Goal: Task Accomplishment & Management: Complete application form

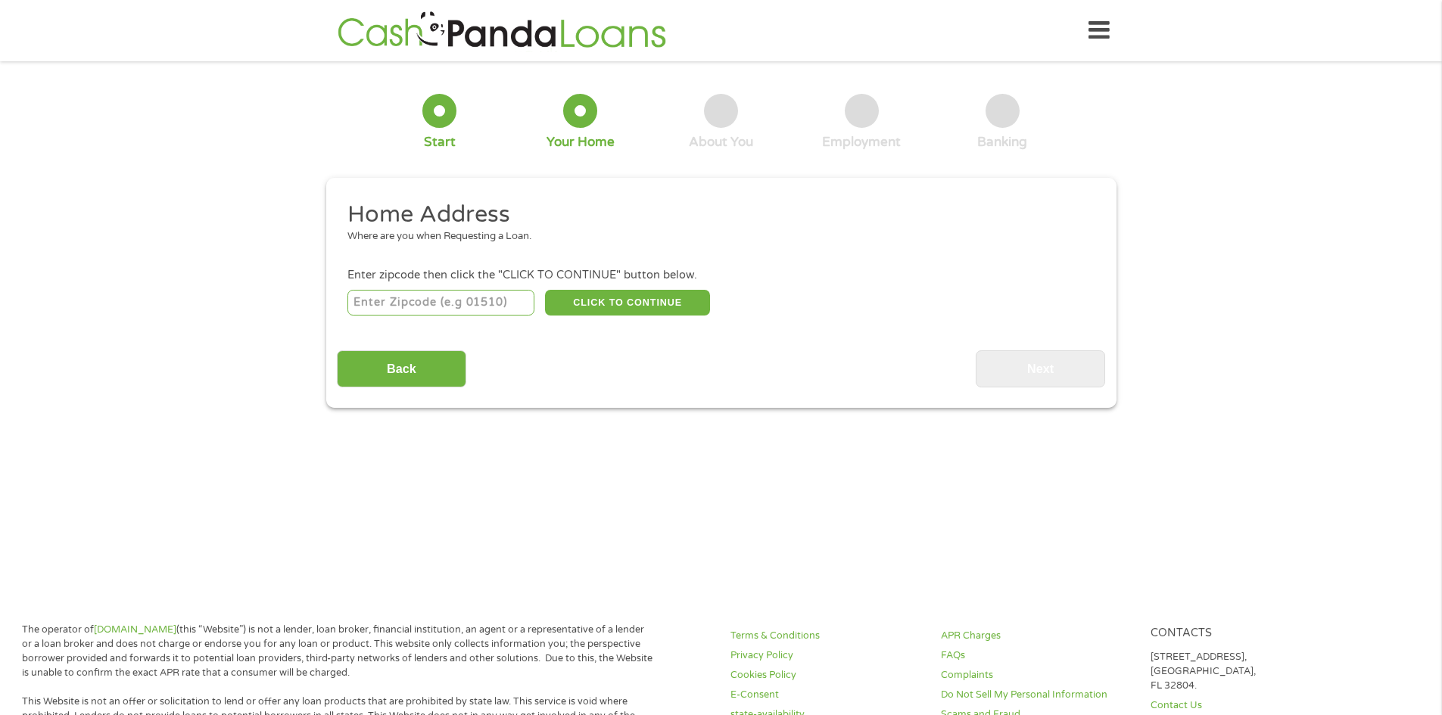
click at [428, 310] on input "number" at bounding box center [440, 303] width 187 height 26
type input "7"
type input "78045"
click at [394, 336] on div "Home Address Where are you when Requesting a Loan. Enter zipcode then click the…" at bounding box center [721, 294] width 768 height 188
click at [673, 304] on button "CLICK TO CONTINUE" at bounding box center [627, 303] width 165 height 26
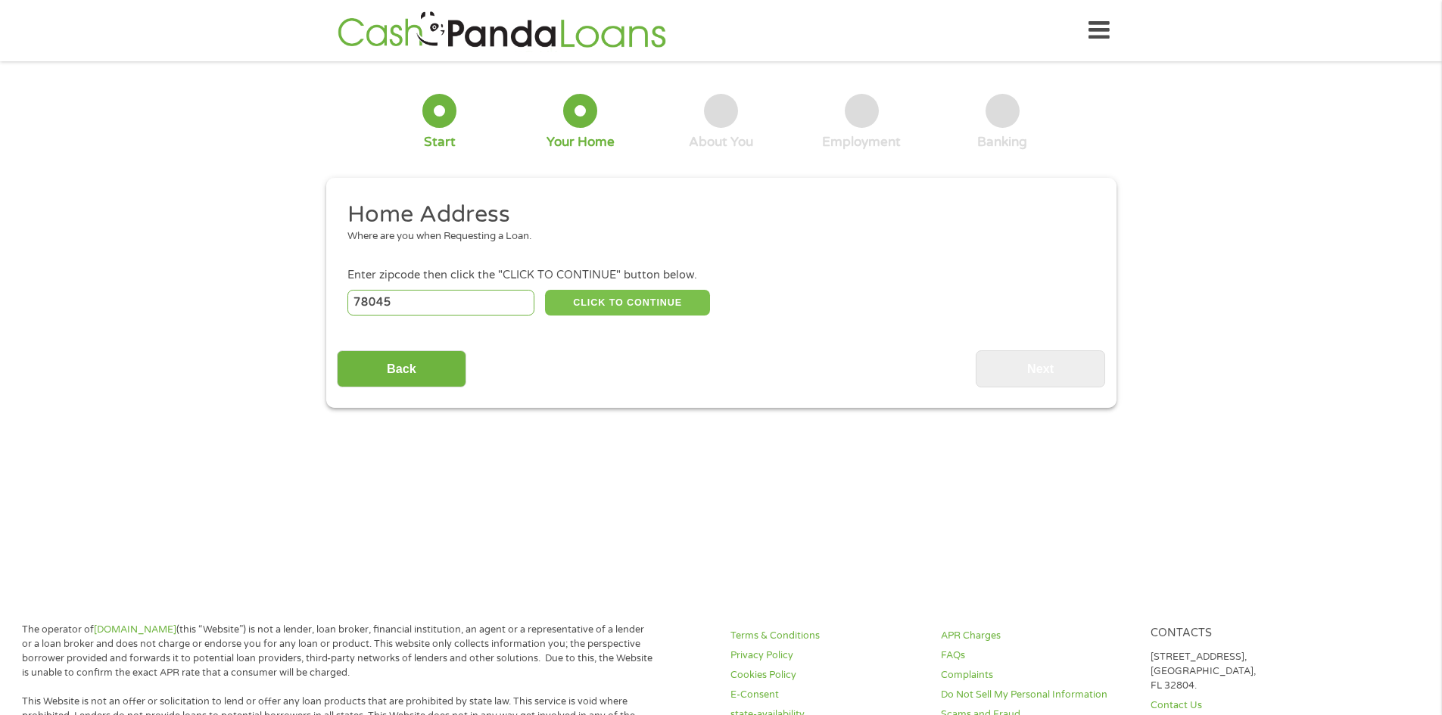
type input "78045"
type input "Laredo"
select select "[US_STATE]"
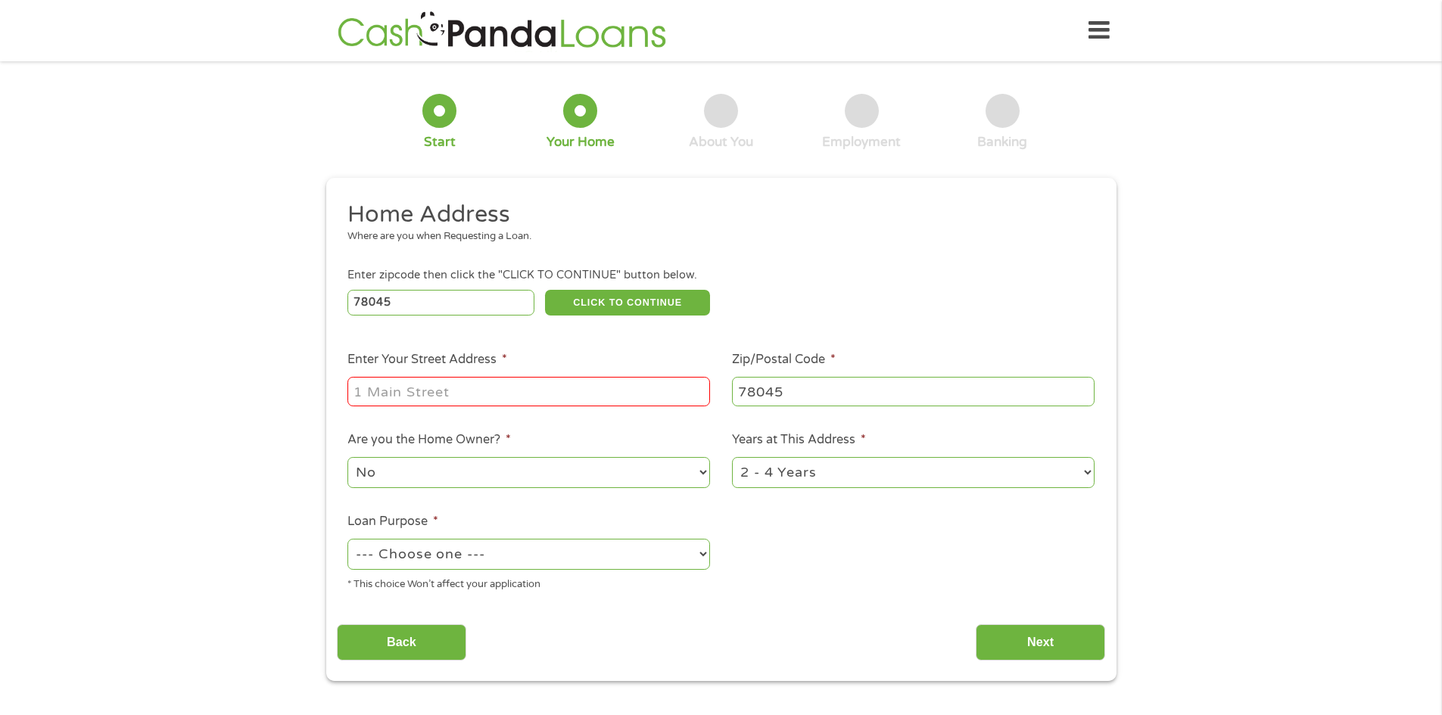
click at [475, 394] on input "Enter Your Street Address *" at bounding box center [528, 391] width 363 height 29
type input "720 ALAMEDA DR"
click at [573, 475] on select "No Yes" at bounding box center [528, 472] width 363 height 31
select select "yes"
click at [347, 457] on select "No Yes" at bounding box center [528, 472] width 363 height 31
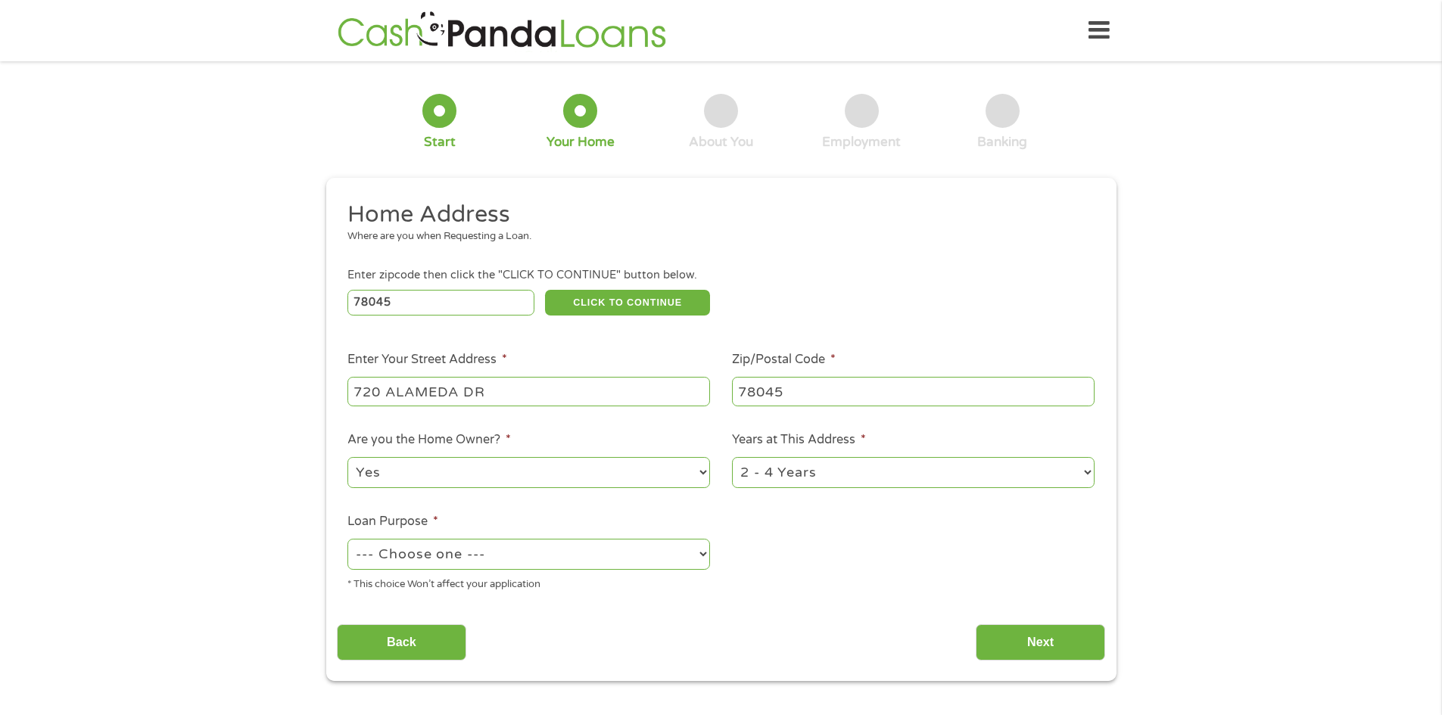
click at [860, 471] on select "1 Year or less 1 - 2 Years 2 - 4 Years Over 4 Years" at bounding box center [913, 472] width 363 height 31
select select "60months"
click at [732, 457] on select "1 Year or less 1 - 2 Years 2 - 4 Years Over 4 Years" at bounding box center [913, 472] width 363 height 31
click at [469, 556] on select "--- Choose one --- Pay Bills Debt Consolidation Home Improvement Major Purchase…" at bounding box center [528, 554] width 363 height 31
select select "shorttermcash"
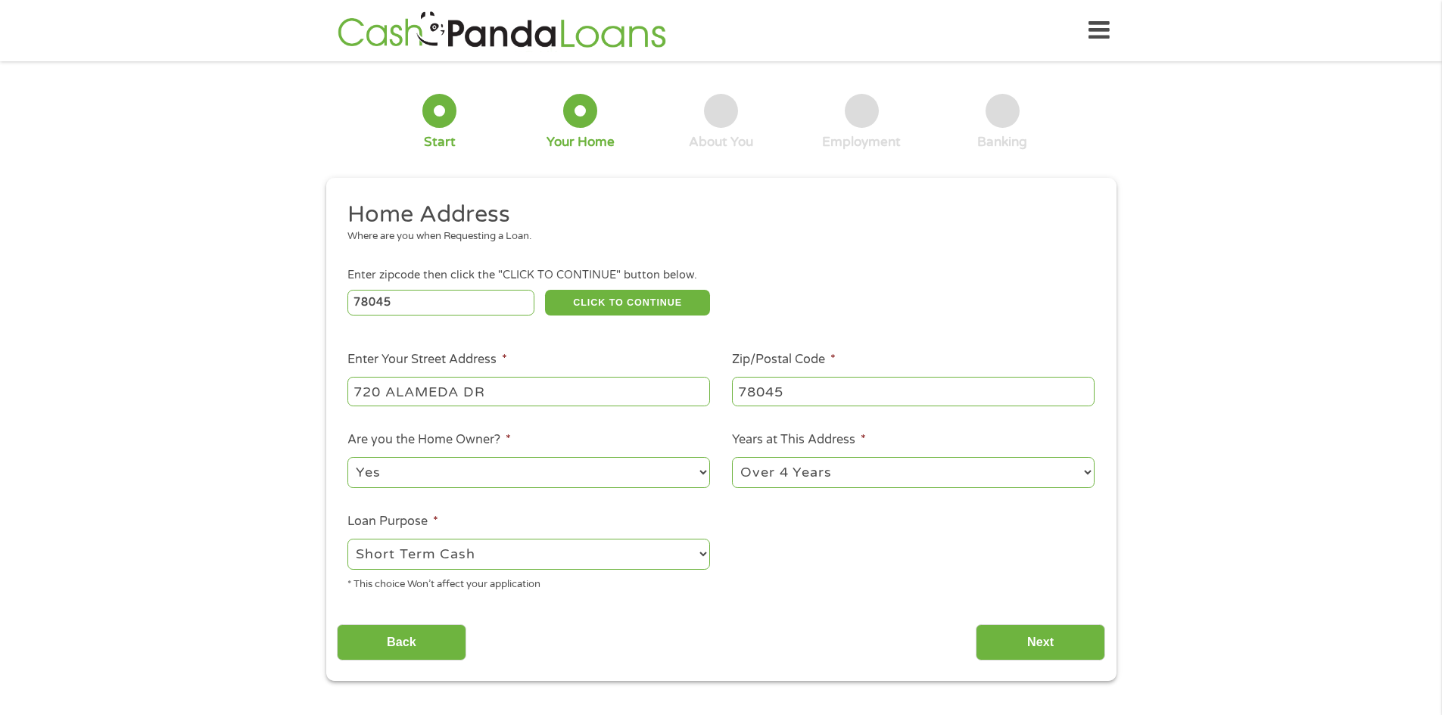
click at [347, 539] on select "--- Choose one --- Pay Bills Debt Consolidation Home Improvement Major Purchase…" at bounding box center [528, 554] width 363 height 31
click at [646, 590] on div "* This choice Won’t affect your application" at bounding box center [528, 582] width 363 height 20
click at [1048, 630] on input "Next" at bounding box center [1040, 642] width 129 height 37
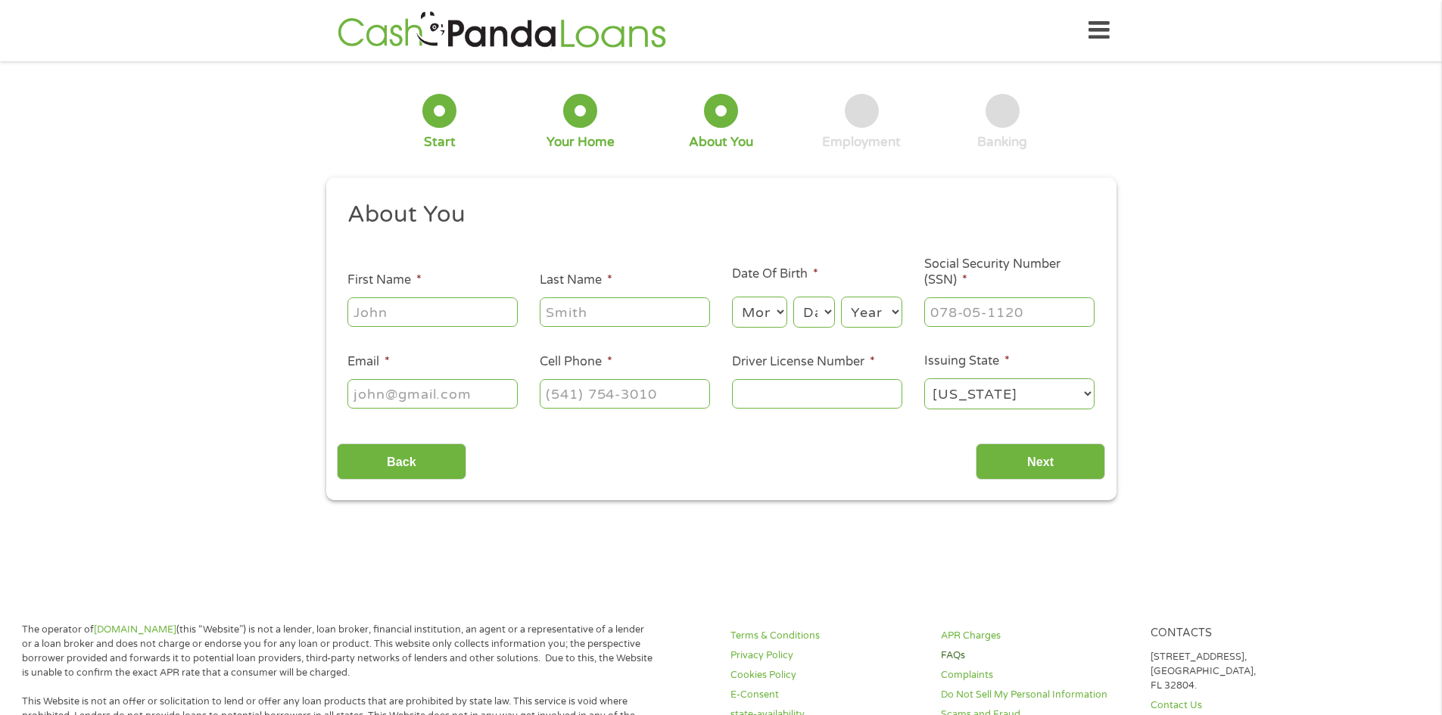
scroll to position [6, 6]
click at [398, 316] on input "First Name *" at bounding box center [432, 311] width 170 height 29
type input "[PERSON_NAME]"
select select "12"
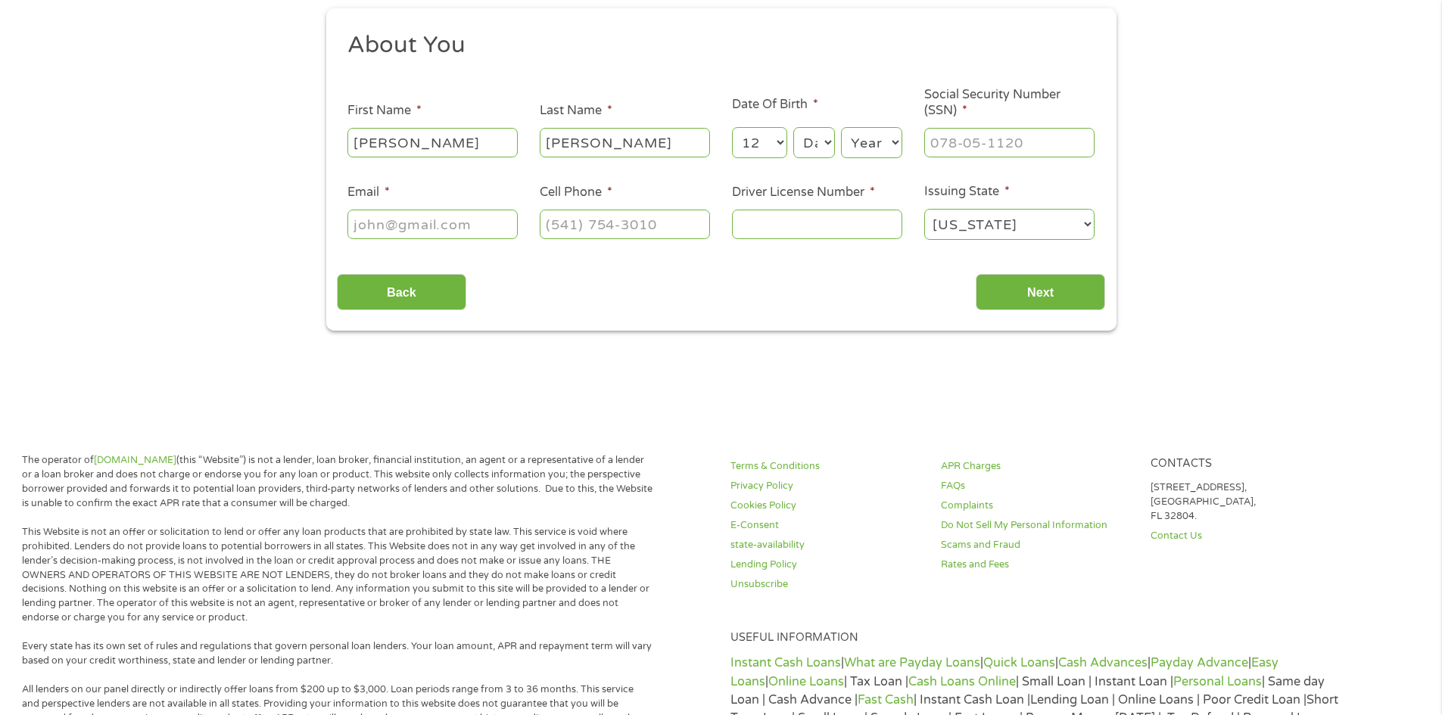
scroll to position [227, 0]
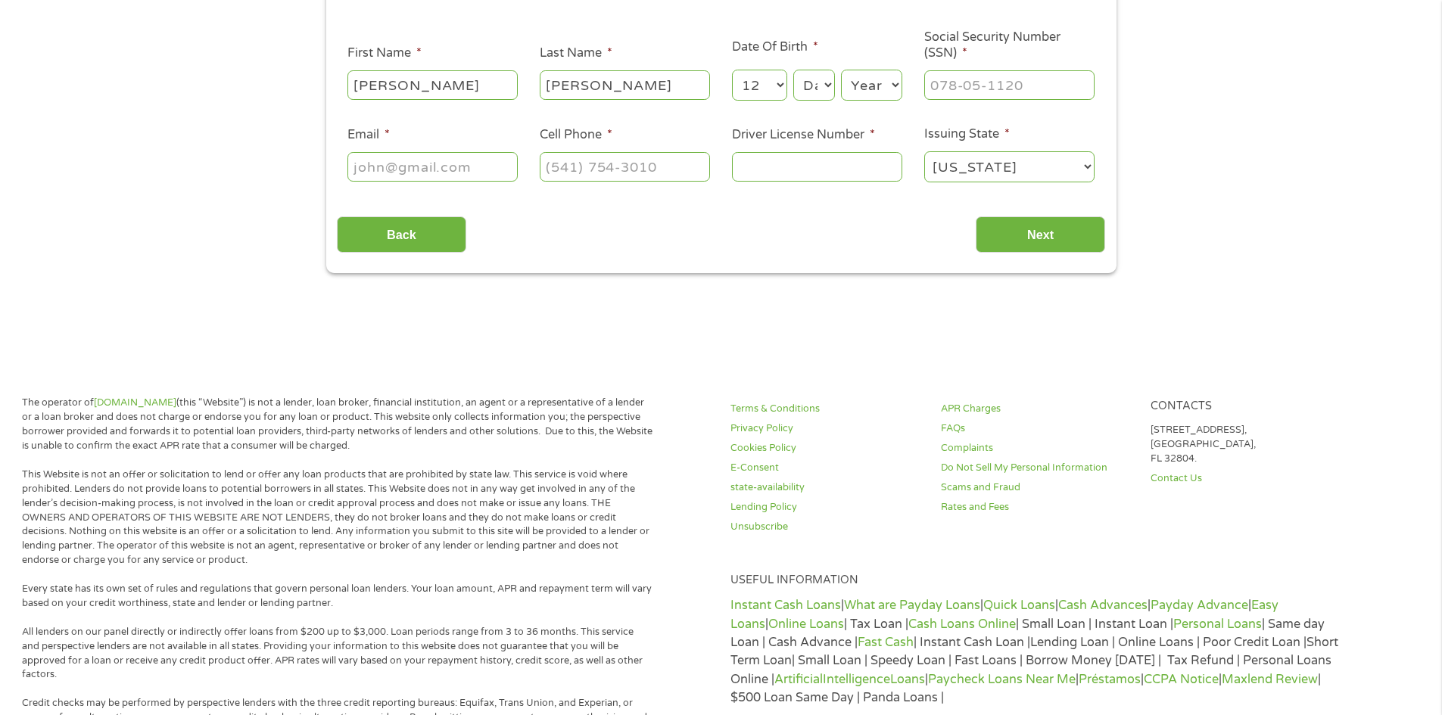
click at [835, 92] on div "Month Month 1 2 3 4 5 6 7 8 9 10 11 12 Day Day 1 2 3 4 5 6 7 8 9 10 11 12 13 14…" at bounding box center [817, 83] width 170 height 42
click at [820, 90] on select "Day 1 2 3 4 5 6 7 8 9 10 11 12 13 14 15 16 17 18 19 20 21 22 23 24 25 26 27 28 …" at bounding box center [813, 85] width 41 height 31
select select "9"
click at [793, 70] on select "Day 1 2 3 4 5 6 7 8 9 10 11 12 13 14 15 16 17 18 19 20 21 22 23 24 25 26 27 28 …" at bounding box center [813, 85] width 41 height 31
click at [881, 99] on select "Year [DATE] 2006 2005 2004 2003 2002 2001 2000 1999 1998 1997 1996 1995 1994 19…" at bounding box center [871, 85] width 61 height 31
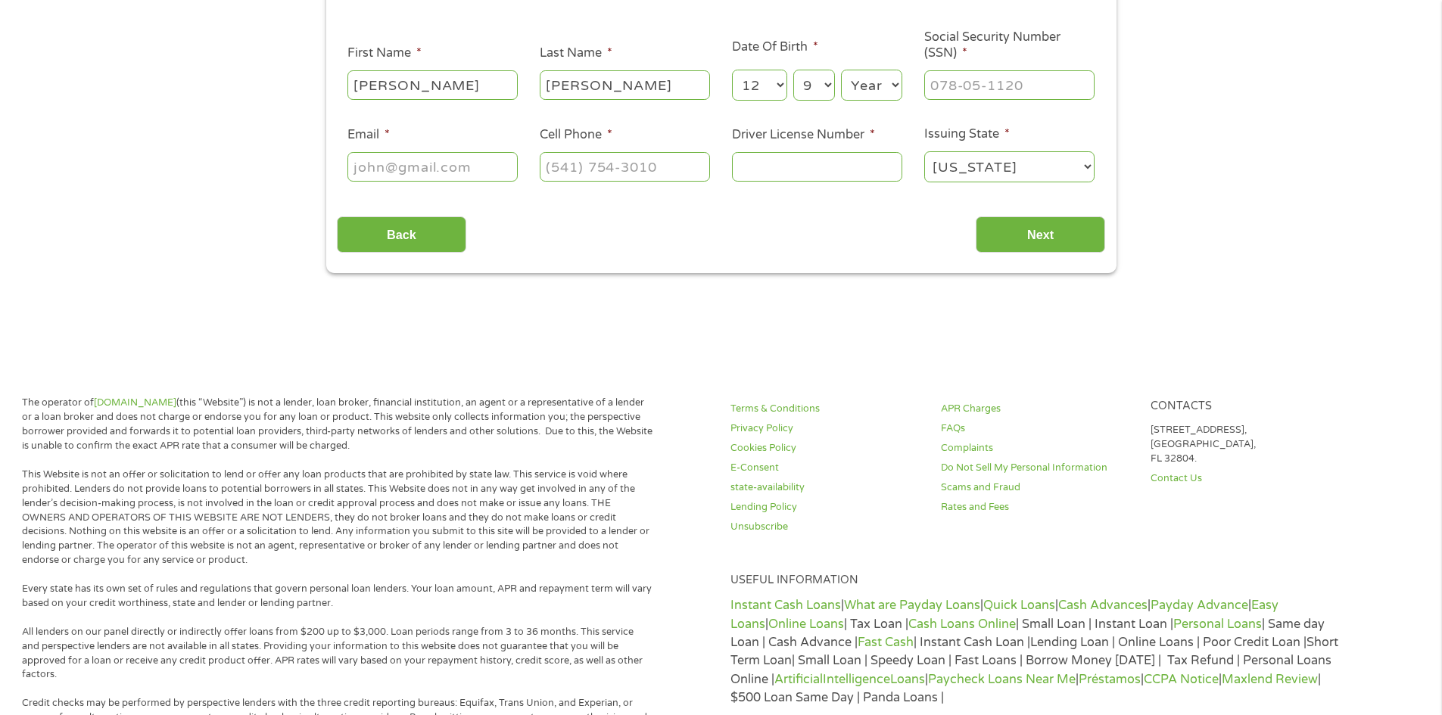
select select "1991"
click at [841, 70] on select "Year [DATE] 2006 2005 2004 2003 2002 2001 2000 1999 1998 1997 1996 1995 1994 19…" at bounding box center [871, 85] width 61 height 31
click at [988, 75] on input "___-__-____" at bounding box center [1009, 84] width 170 height 29
drag, startPoint x: 1029, startPoint y: 92, endPoint x: 830, endPoint y: 86, distance: 198.4
click at [830, 85] on ul "About You This field is hidden when viewing the form Title * --- Choose one ---…" at bounding box center [721, 84] width 768 height 223
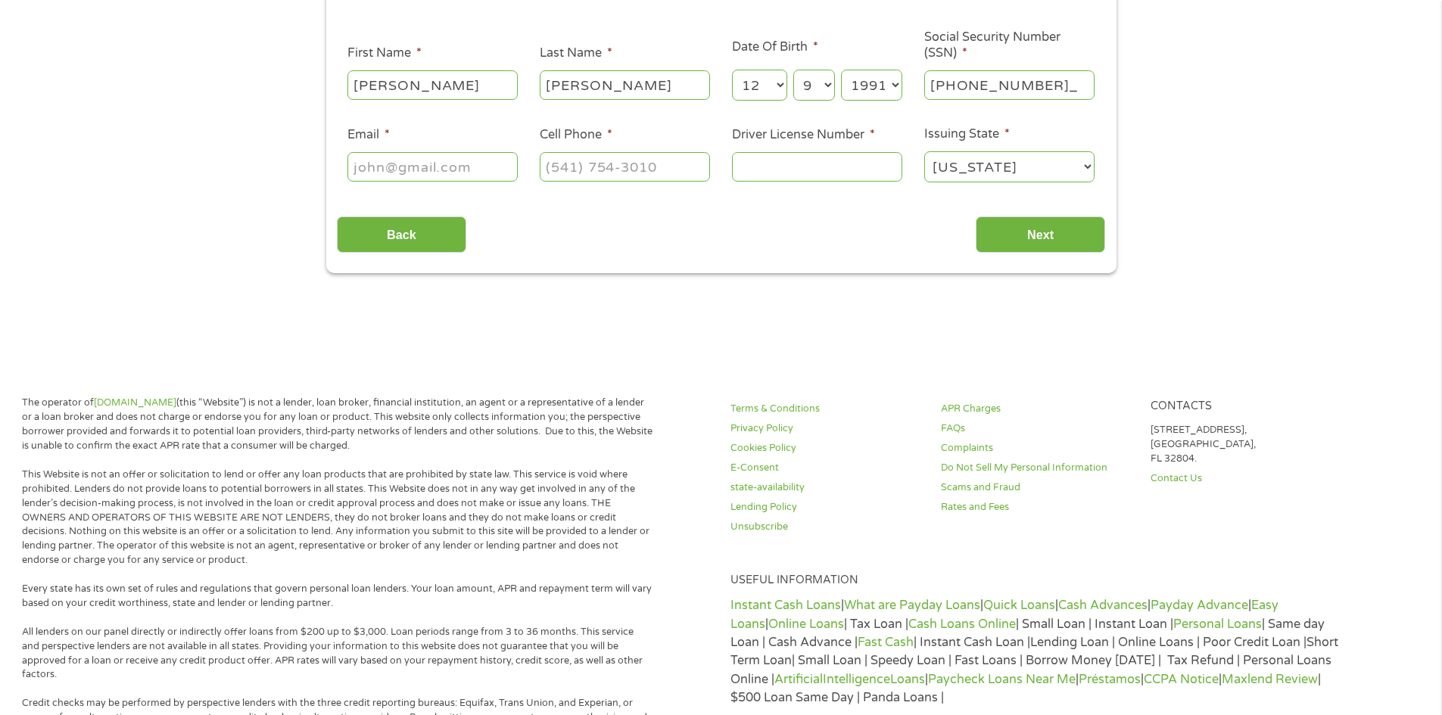
type input "641-26-2784"
click at [407, 167] on input "Email *" at bounding box center [432, 166] width 170 height 29
type input "[EMAIL_ADDRESS][DOMAIN_NAME]"
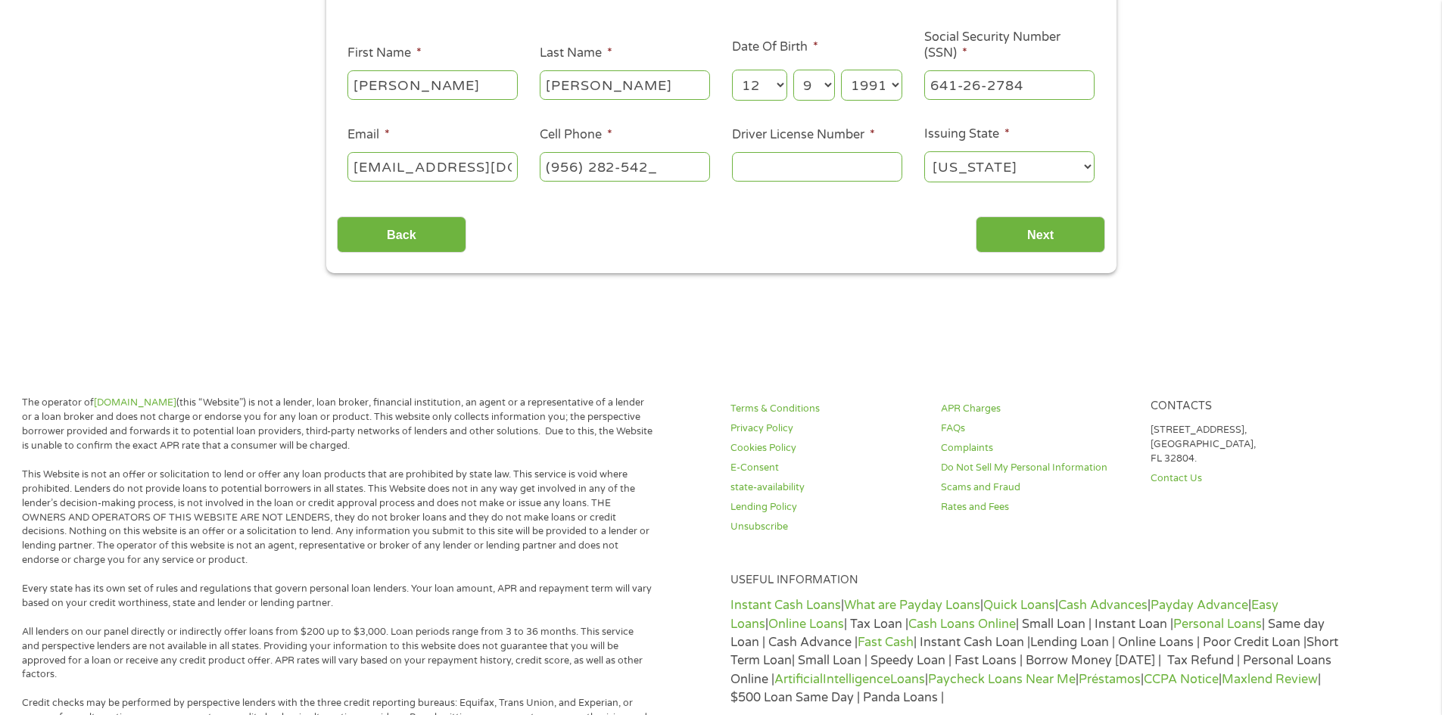
type input "[PHONE_NUMBER]"
click at [877, 171] on input "Driver License Number *" at bounding box center [817, 166] width 170 height 29
type input "27349493"
click at [1026, 233] on input "Next" at bounding box center [1040, 234] width 129 height 37
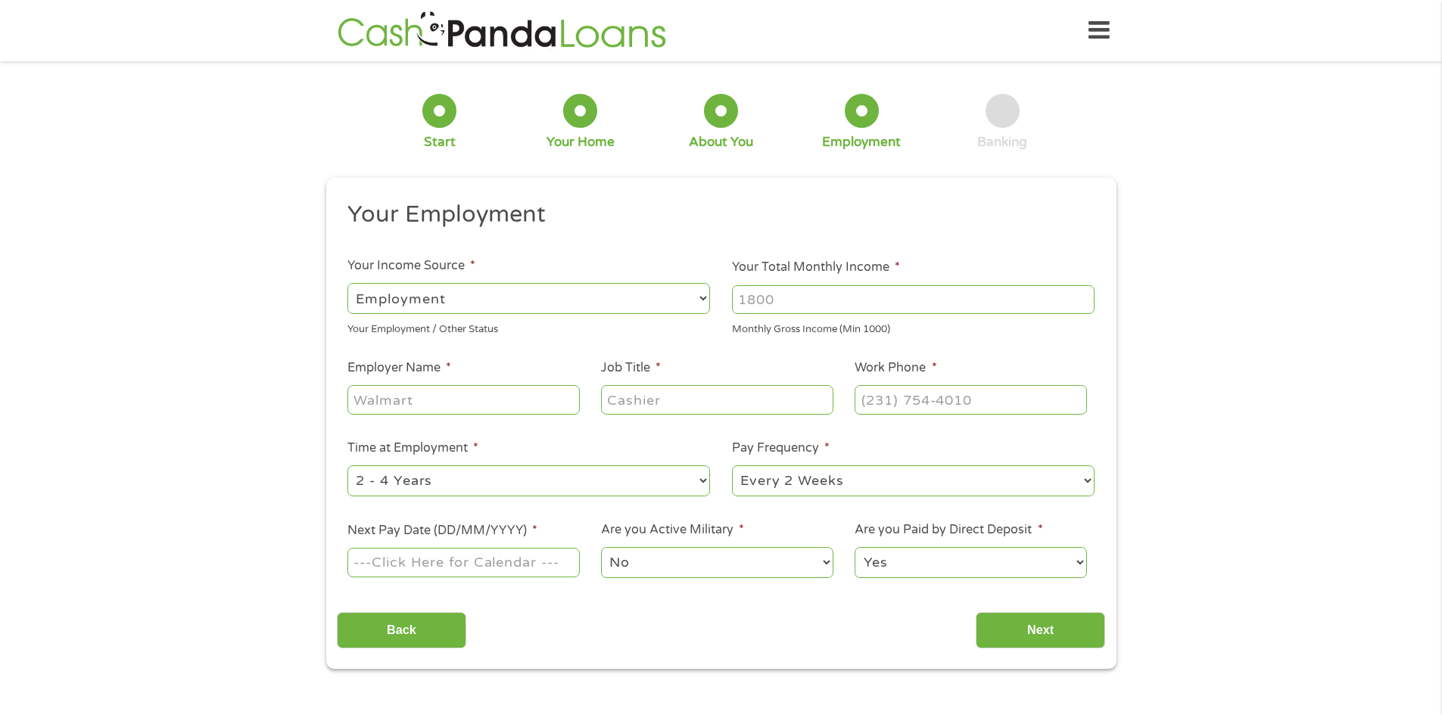
click at [789, 300] on input "Your Total Monthly Income *" at bounding box center [913, 299] width 363 height 29
type input "2600"
click at [1064, 626] on input "Next" at bounding box center [1040, 630] width 129 height 37
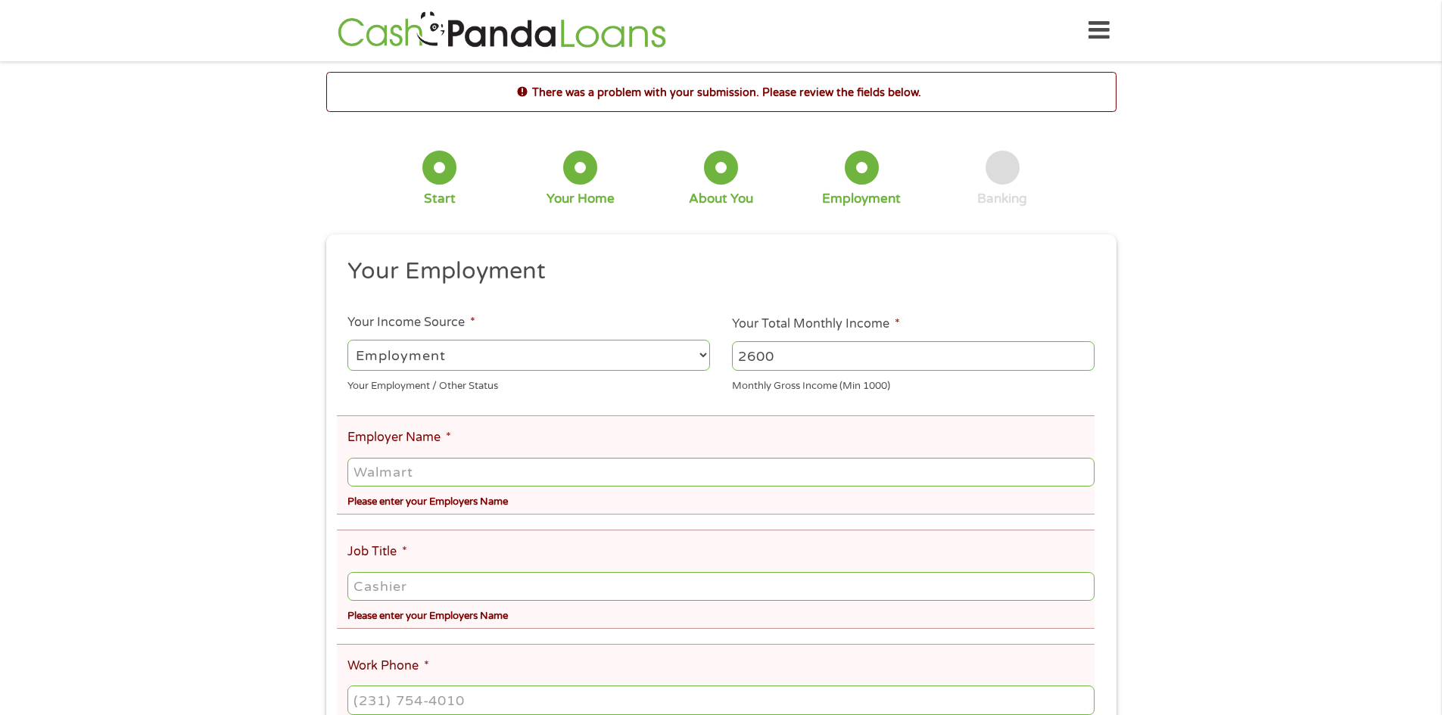
scroll to position [6, 6]
click at [439, 465] on input "Employer Name *" at bounding box center [720, 472] width 746 height 29
type input "selop import and export"
click at [467, 590] on input "Job Title *" at bounding box center [720, 586] width 746 height 29
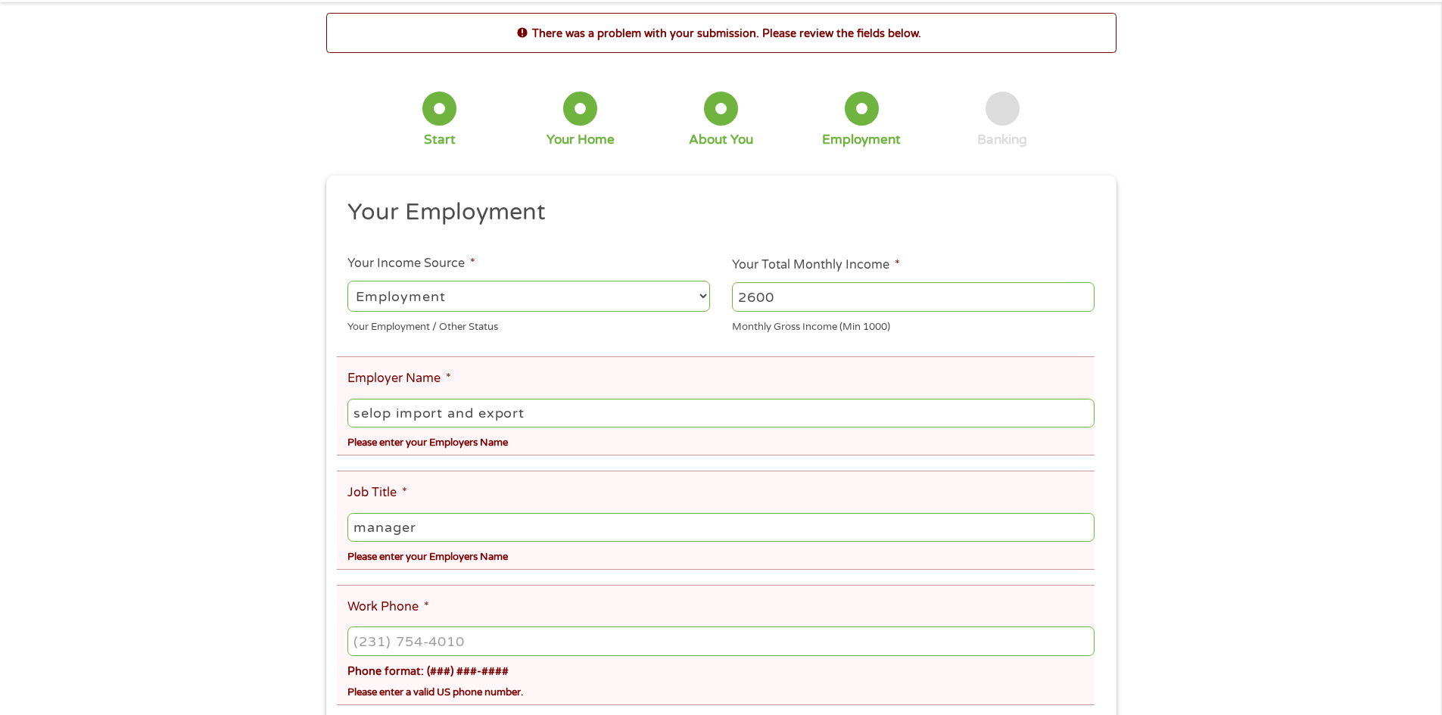
scroll to position [151, 0]
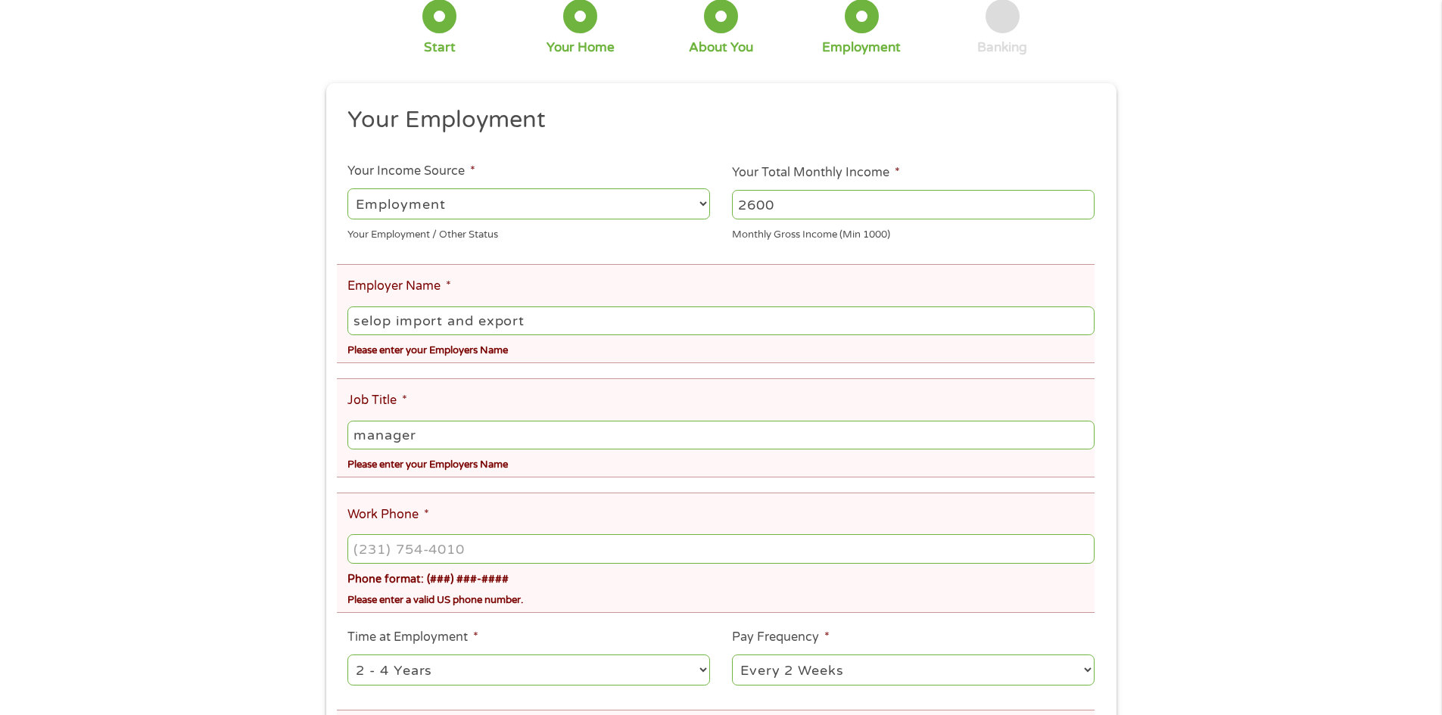
type input "manager"
click at [374, 551] on input "(___) ___-____" at bounding box center [720, 548] width 746 height 29
type input "[PHONE_NUMBER]"
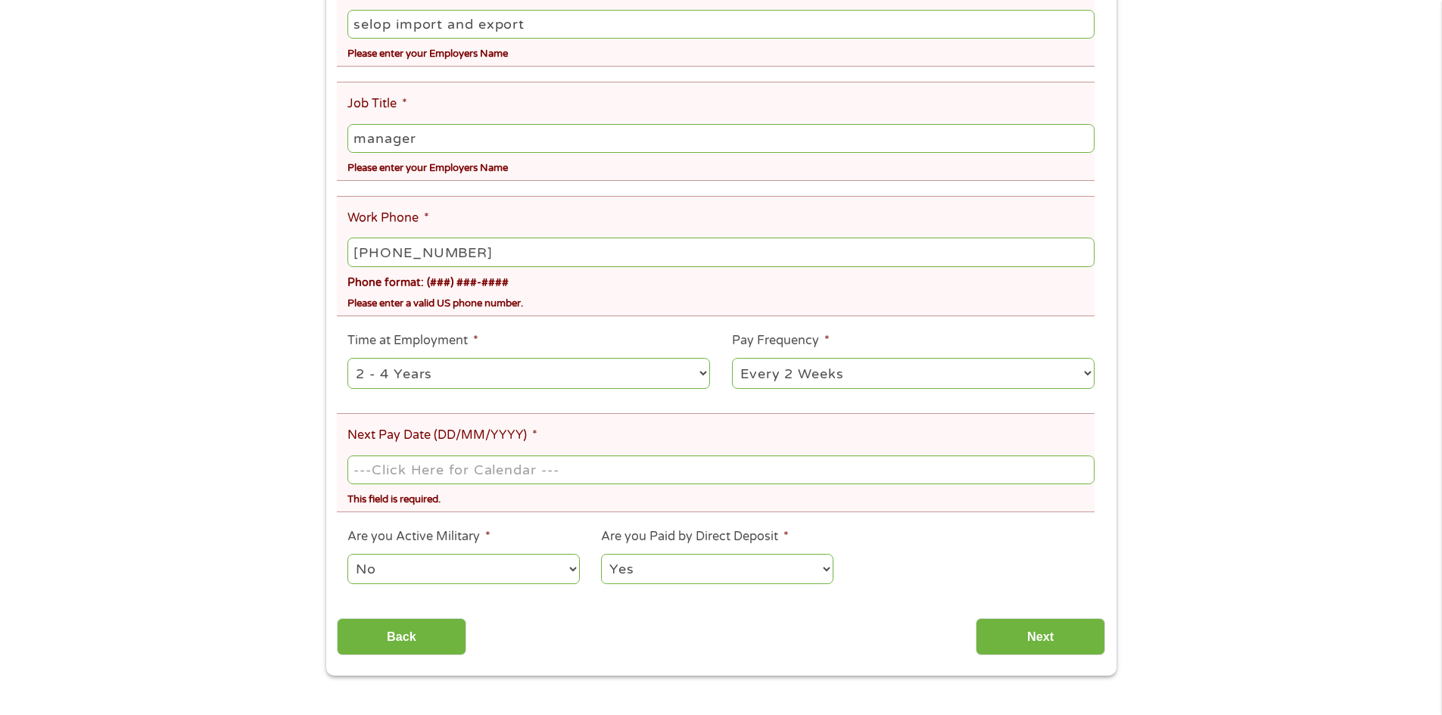
scroll to position [454, 0]
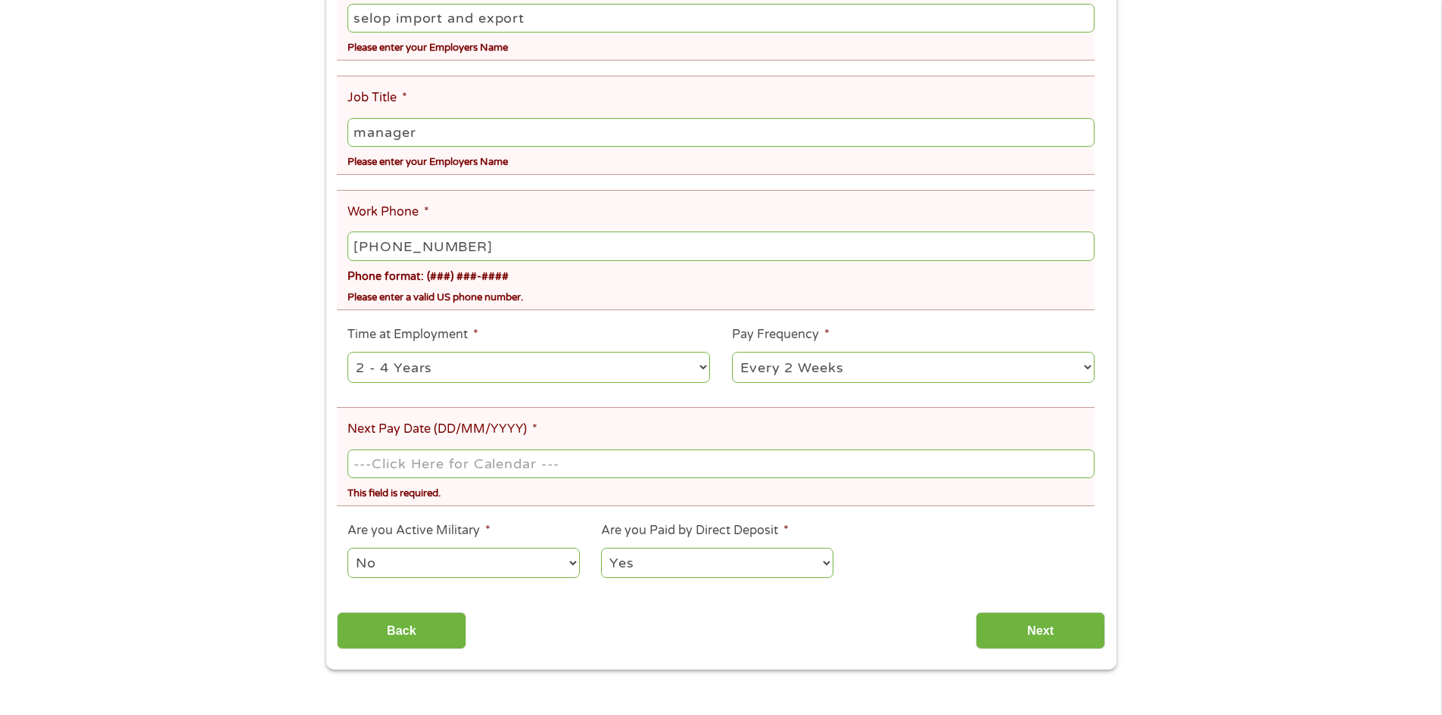
click at [394, 460] on body "Home Get Loan Offer How it works FAQs Blog Cash Loans Quick Loans Online Loans …" at bounding box center [721, 599] width 1442 height 2107
click at [1004, 462] on input "Next Pay Date (DD/MM/YYYY) *" at bounding box center [720, 464] width 746 height 29
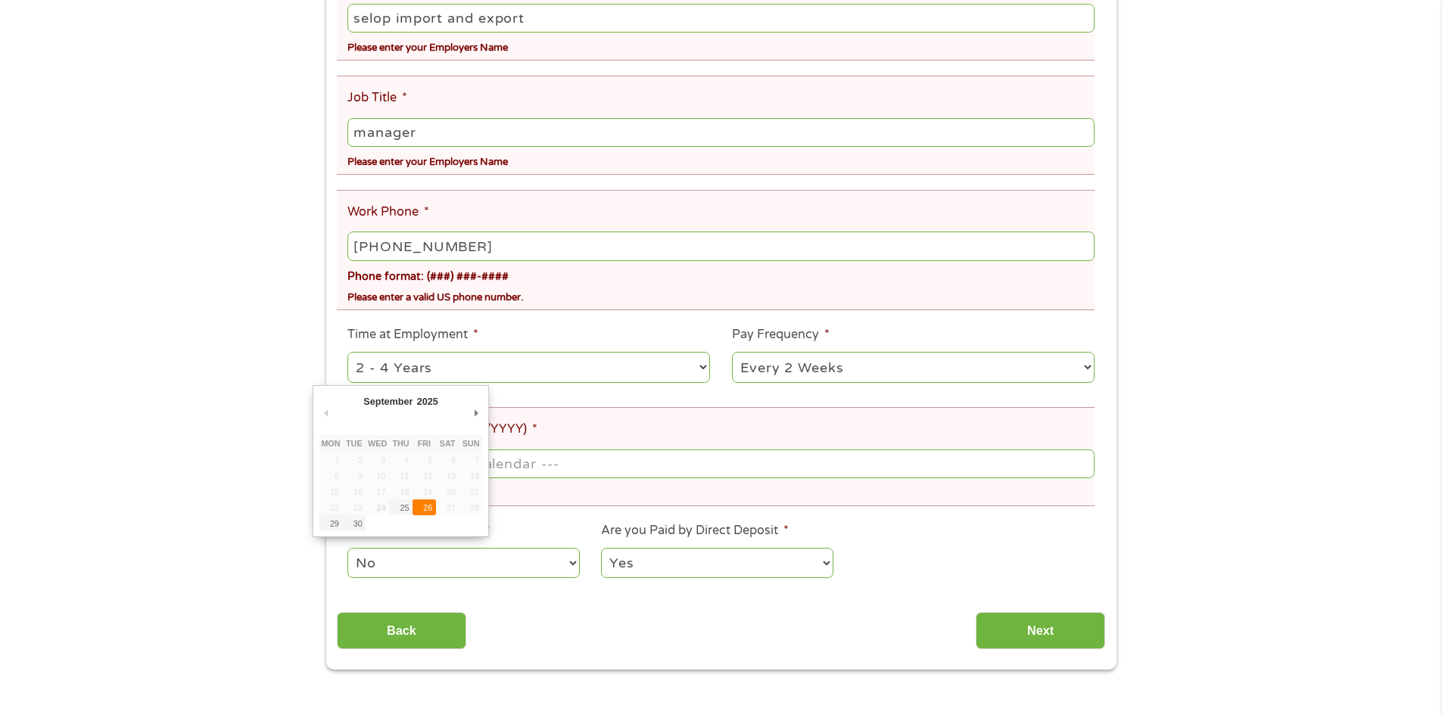
type input "[DATE]"
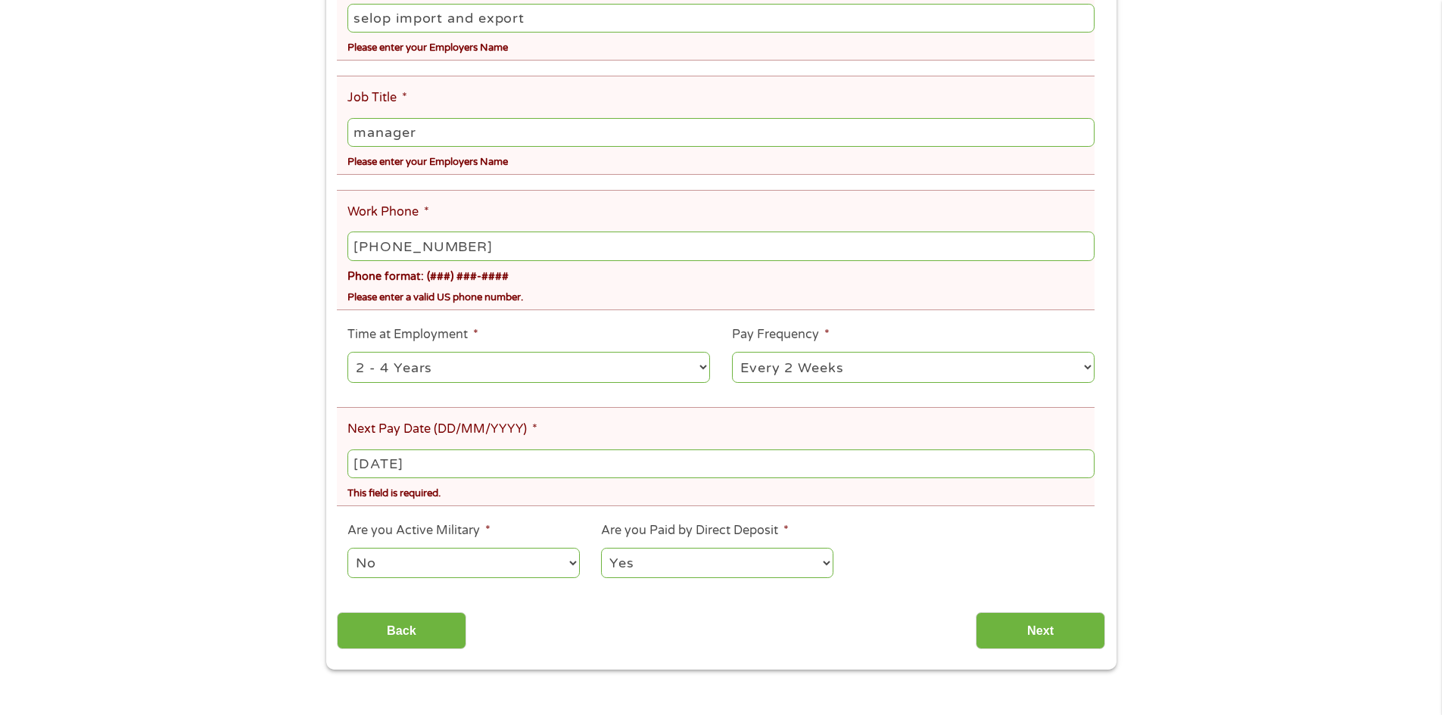
click at [451, 560] on select "No Yes" at bounding box center [463, 563] width 232 height 31
click at [347, 548] on select "No Yes" at bounding box center [463, 563] width 232 height 31
click at [702, 556] on select "Yes No" at bounding box center [717, 563] width 232 height 31
select select "0"
click at [601, 548] on select "Yes No" at bounding box center [717, 563] width 232 height 31
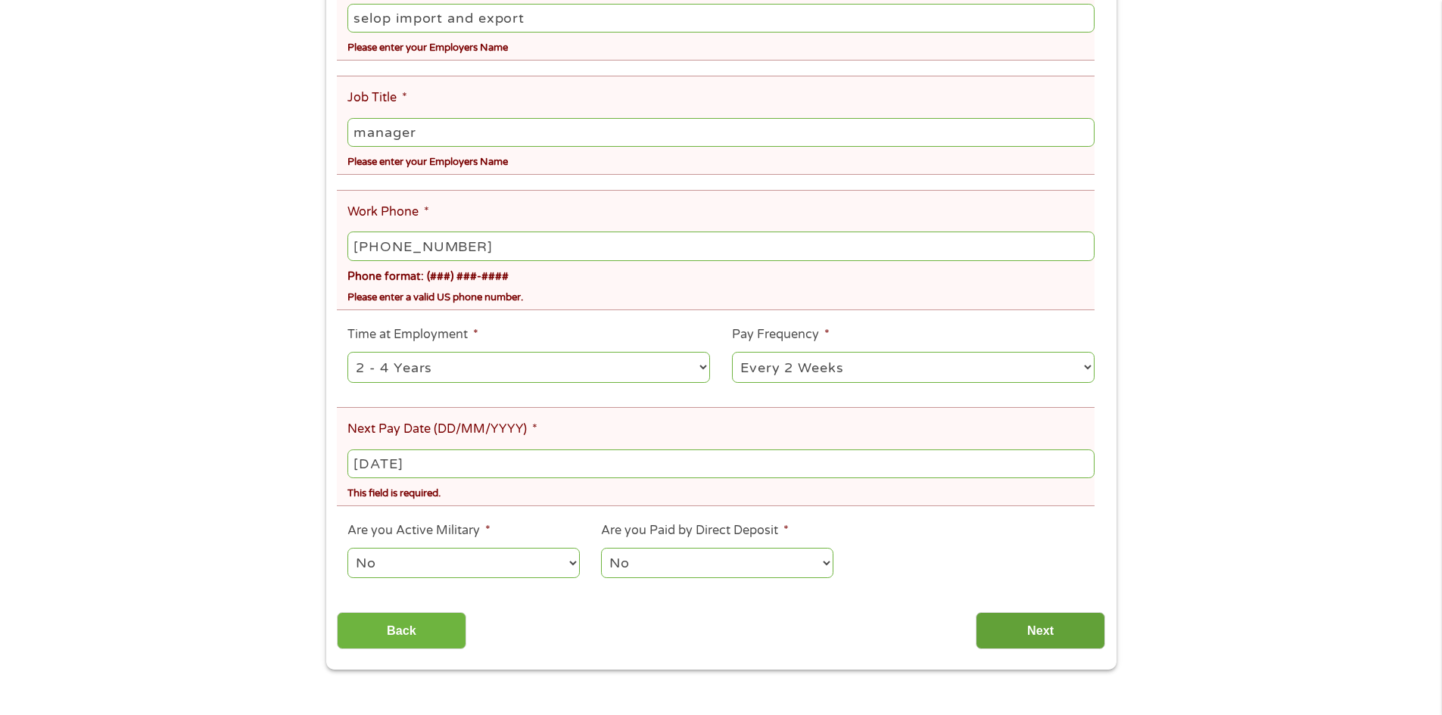
click at [1013, 621] on input "Next" at bounding box center [1040, 630] width 129 height 37
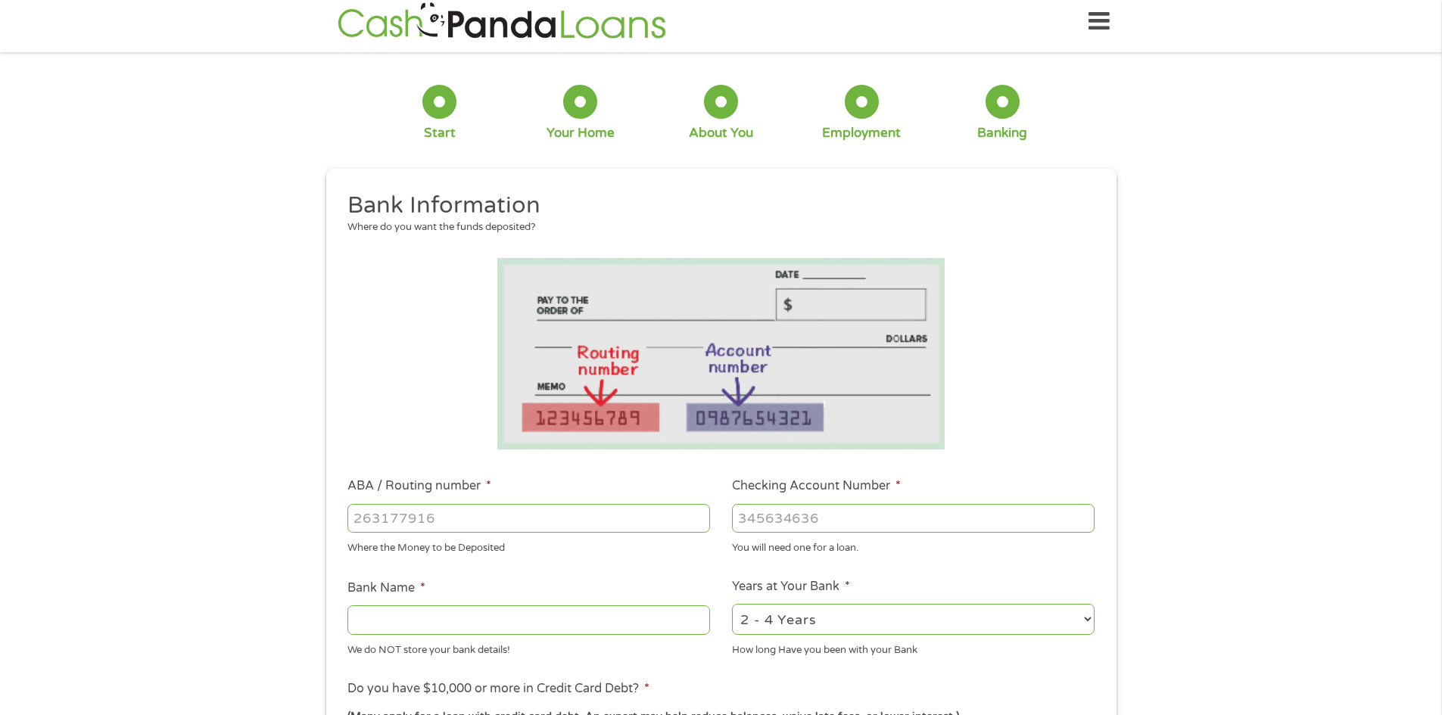
scroll to position [0, 0]
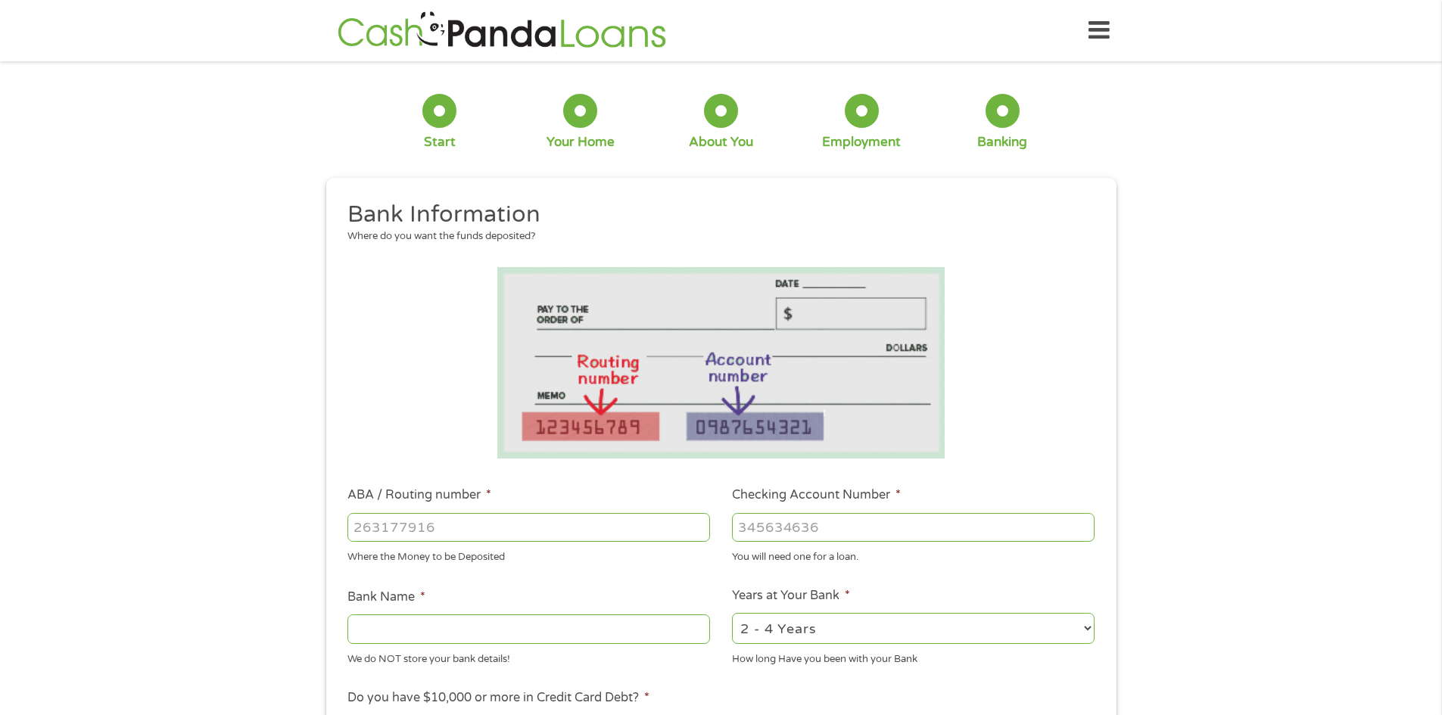
click at [447, 532] on input "ABA / Routing number *" at bounding box center [528, 527] width 363 height 29
click at [453, 531] on input "ABA / Routing number *" at bounding box center [528, 527] width 363 height 29
type input "114924810"
type input "[US_STATE] COMMUNITY BANK"
type input "114924810"
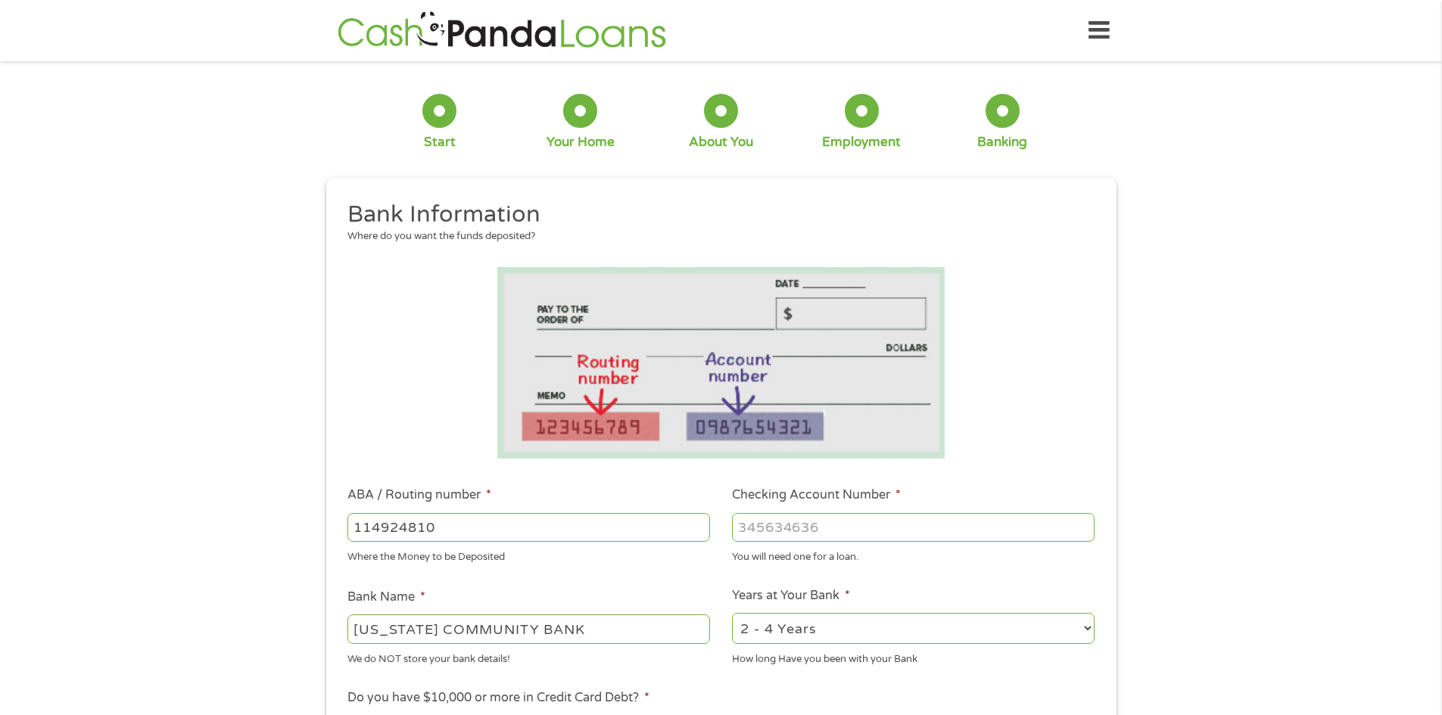
click at [795, 528] on input "Checking Account Number *" at bounding box center [913, 527] width 363 height 29
type input "1012558716"
click at [698, 570] on ul "Bank Information Where do you want the funds deposited? ABA / Routing number * …" at bounding box center [721, 577] width 768 height 754
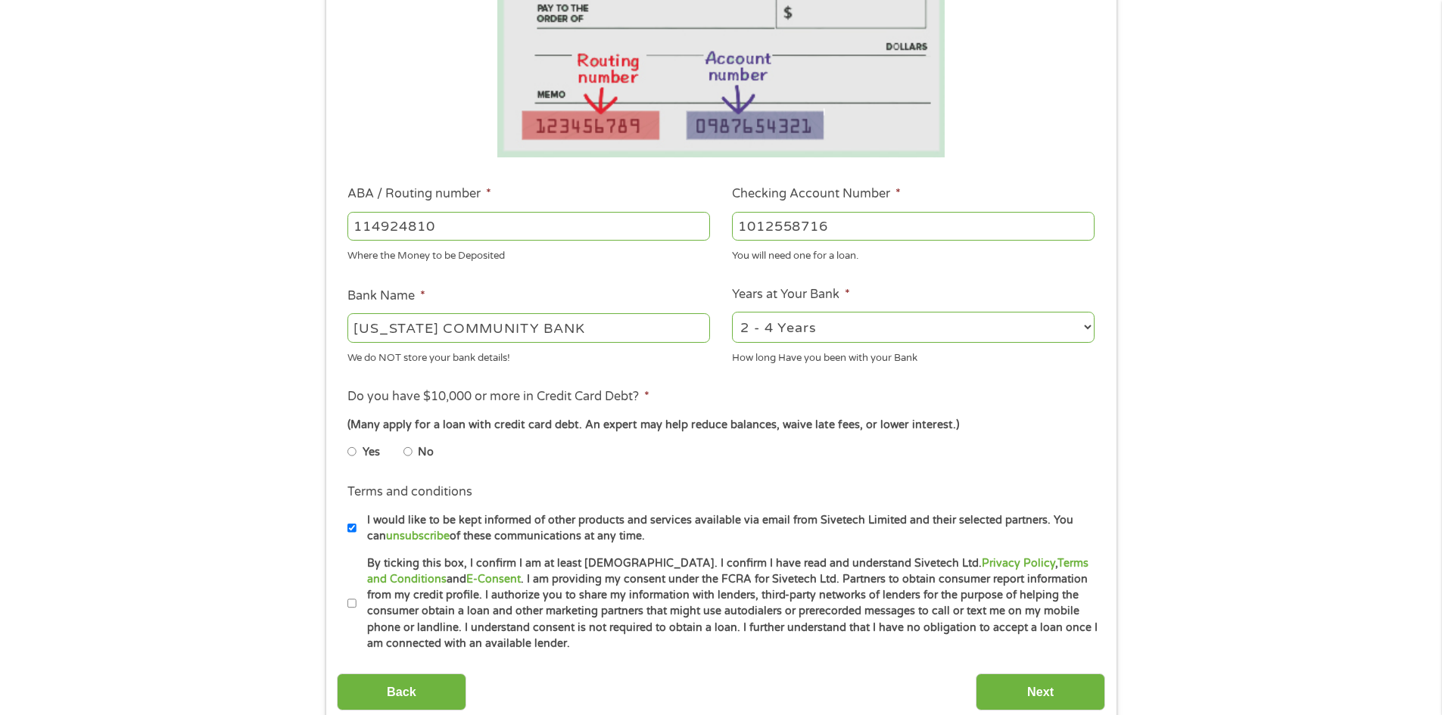
scroll to position [303, 0]
click at [353, 449] on input "Yes" at bounding box center [351, 450] width 9 height 24
radio input "true"
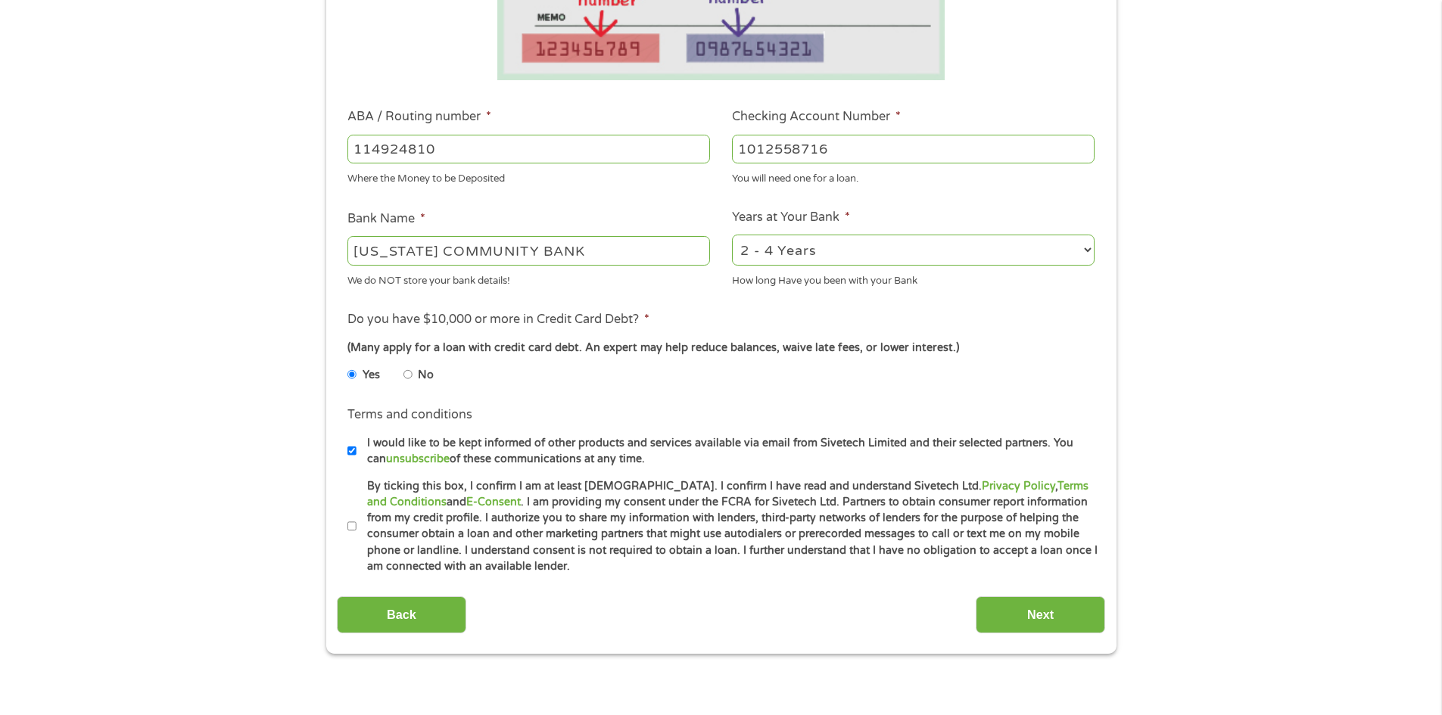
click at [362, 523] on label "By ticking this box, I confirm I am at least [DEMOGRAPHIC_DATA]. I confirm I ha…" at bounding box center [727, 526] width 743 height 97
click at [356, 523] on input "By ticking this box, I confirm I am at least [DEMOGRAPHIC_DATA]. I confirm I ha…" at bounding box center [351, 527] width 9 height 24
checkbox input "true"
click at [1044, 621] on input "Next" at bounding box center [1040, 614] width 129 height 37
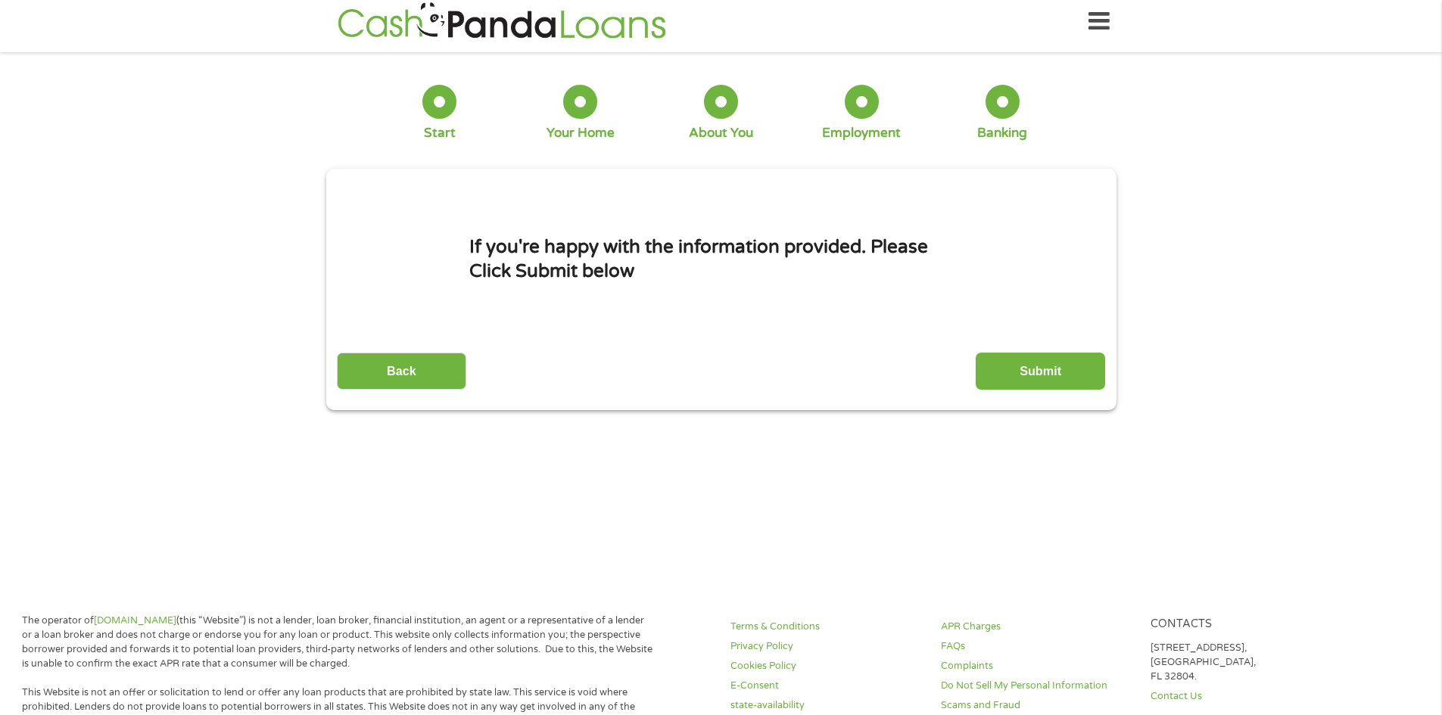
scroll to position [0, 0]
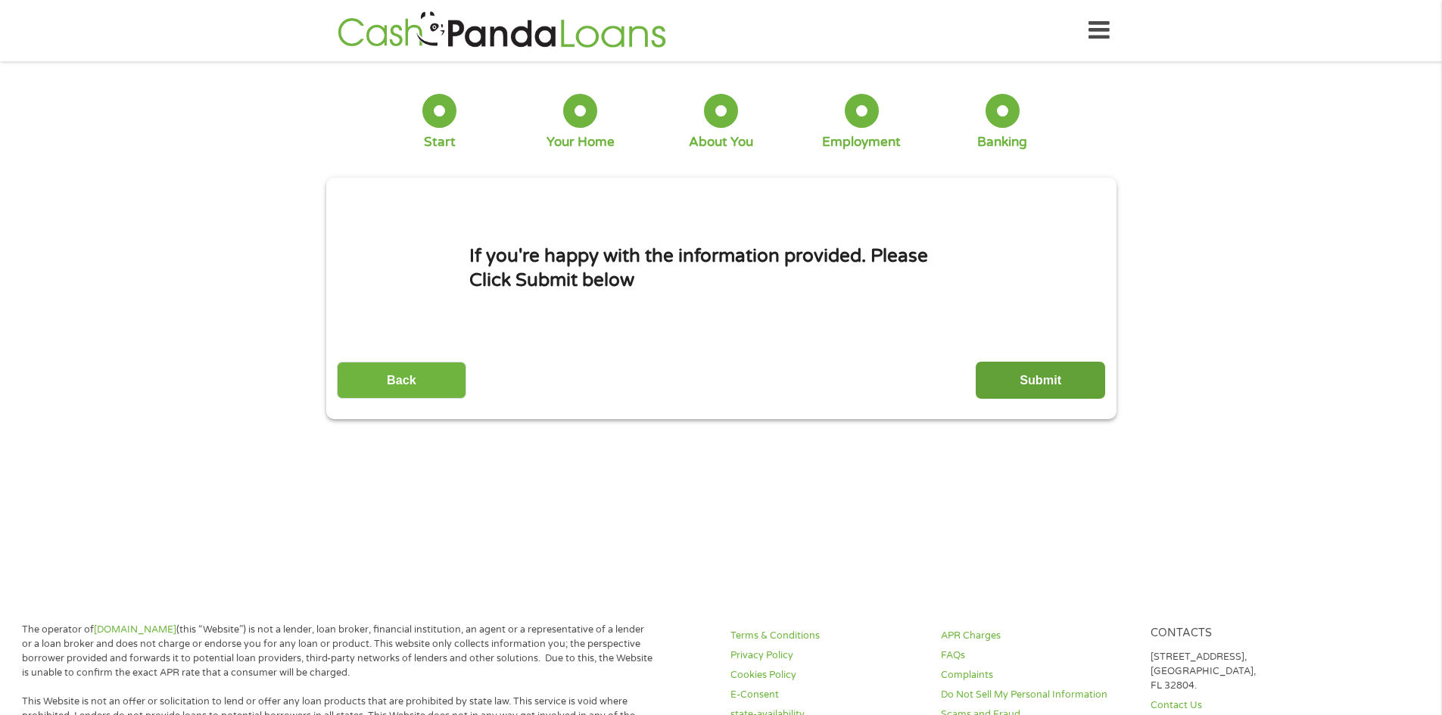
click at [1025, 386] on input "Submit" at bounding box center [1040, 380] width 129 height 37
